Goal: Find specific page/section: Find specific page/section

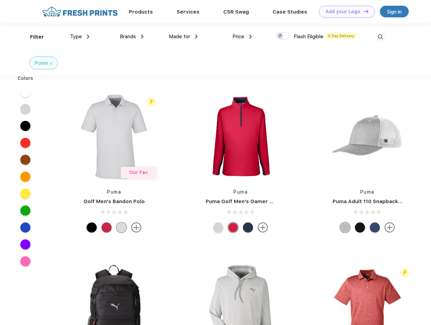
click at [344, 12] on link "Add your Logo Design Tool" at bounding box center [347, 12] width 56 height 12
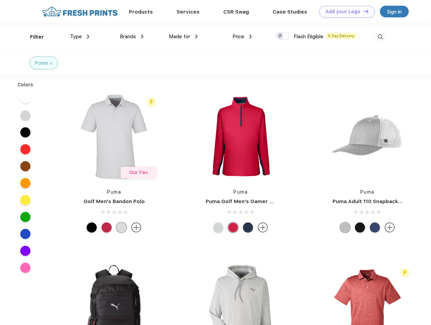
click at [0, 0] on div "Design Tool" at bounding box center [0, 0] width 0 height 0
click at [363, 11] on link "Add your Logo Design Tool" at bounding box center [347, 12] width 56 height 12
click at [32, 37] on div "Filter" at bounding box center [37, 37] width 14 height 8
click at [80, 37] on span "Type" at bounding box center [76, 36] width 12 height 6
click at [132, 37] on span "Brands" at bounding box center [128, 36] width 16 height 6
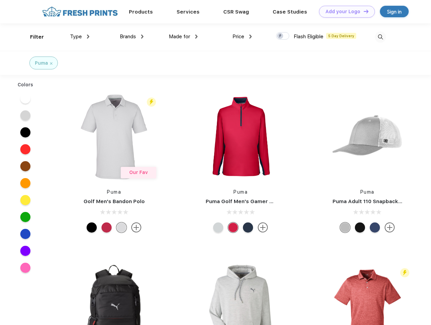
click at [183, 37] on span "Made for" at bounding box center [179, 36] width 21 height 6
click at [242, 37] on span "Price" at bounding box center [238, 36] width 12 height 6
click at [283, 36] on div at bounding box center [282, 35] width 13 height 7
click at [280, 36] on input "checkbox" at bounding box center [278, 34] width 4 height 4
click at [380, 37] on img at bounding box center [380, 36] width 11 height 11
